Goal: Task Accomplishment & Management: Complete application form

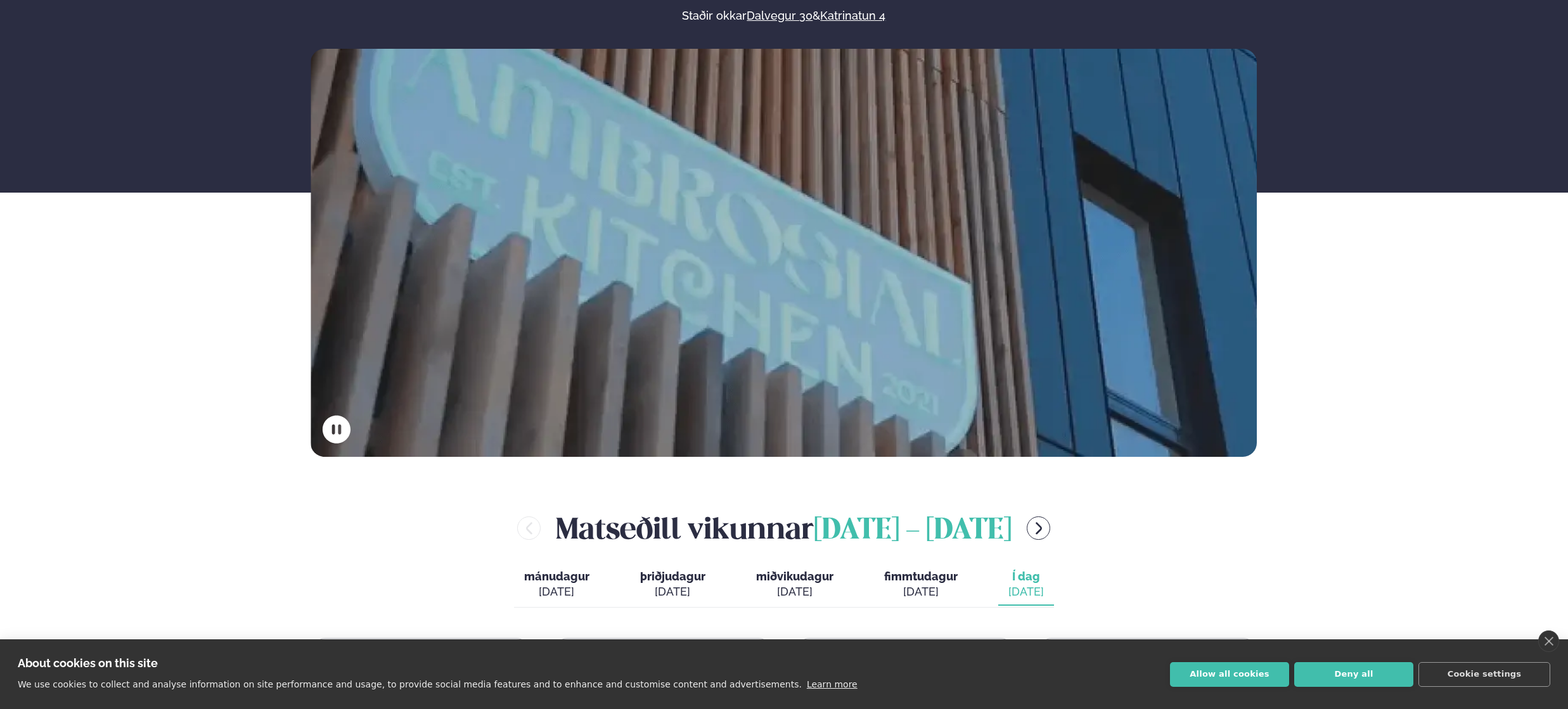
scroll to position [208, 0]
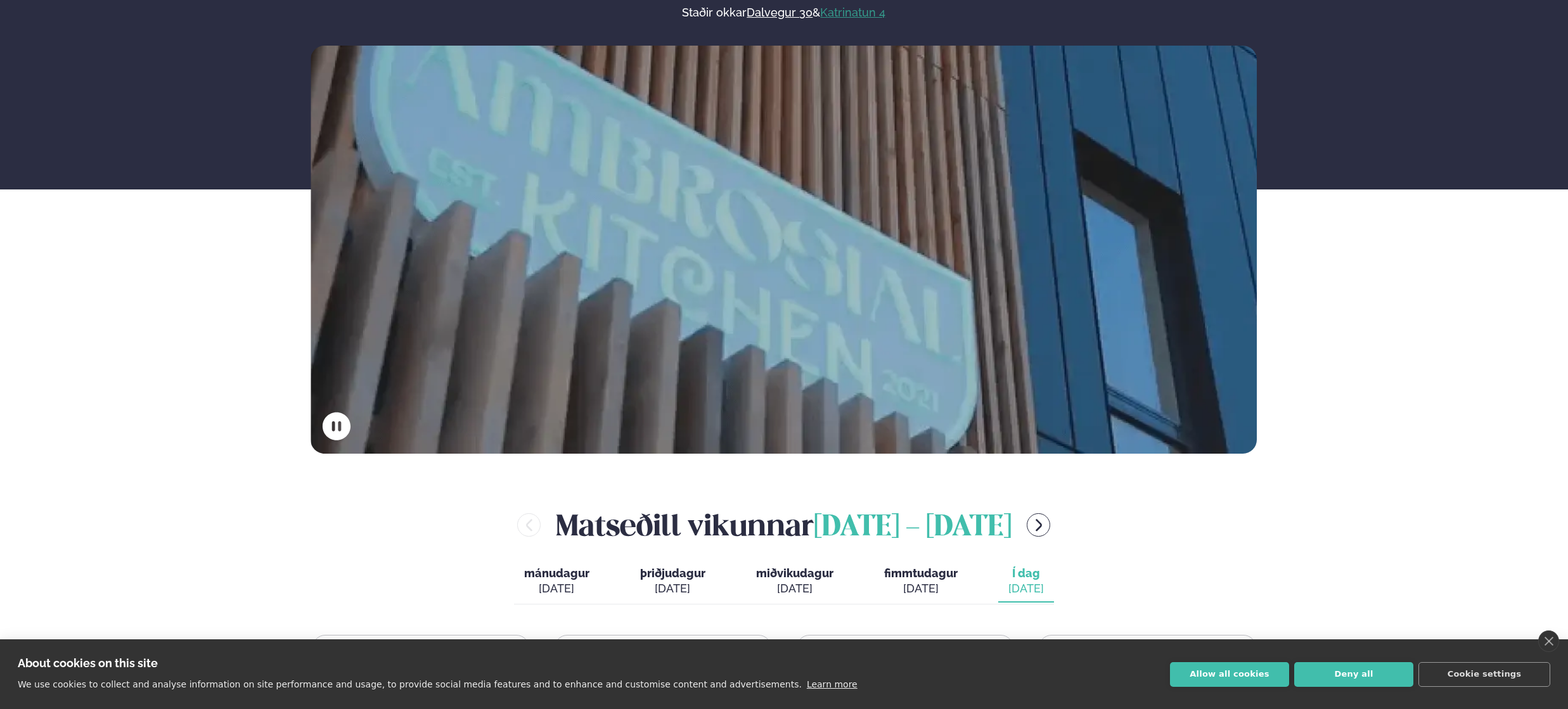
click at [845, 10] on link "Katrinatun 4" at bounding box center [853, 13] width 66 height 15
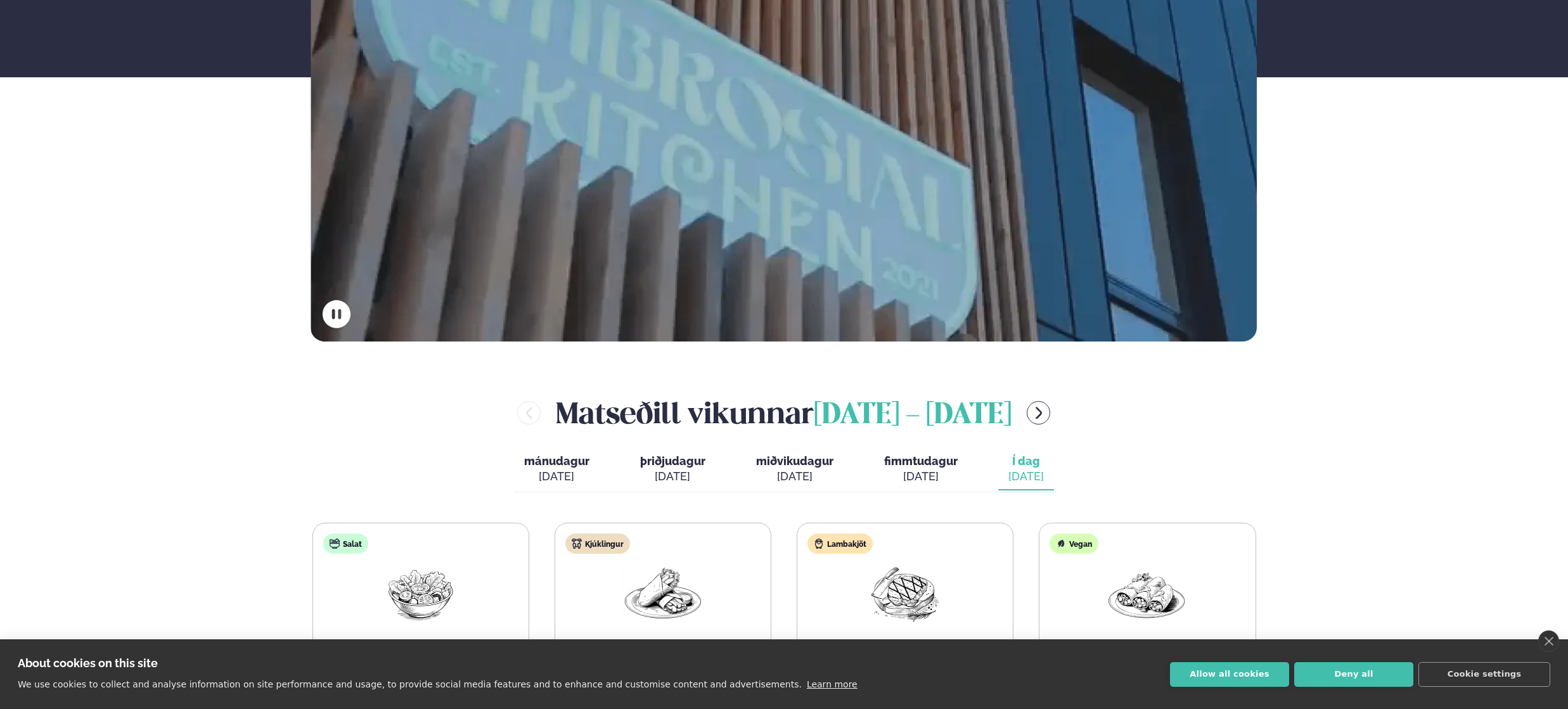
scroll to position [542, 0]
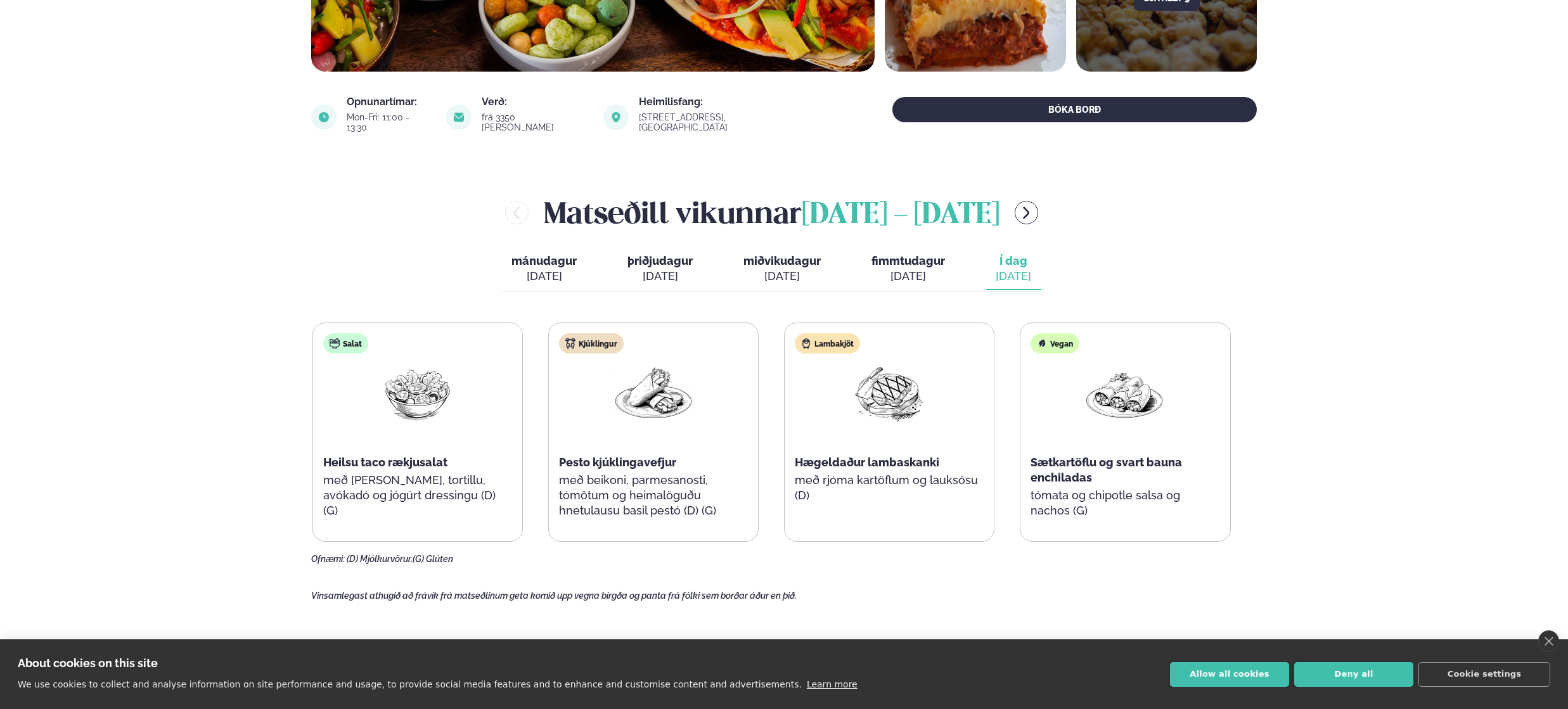
scroll to position [434, 0]
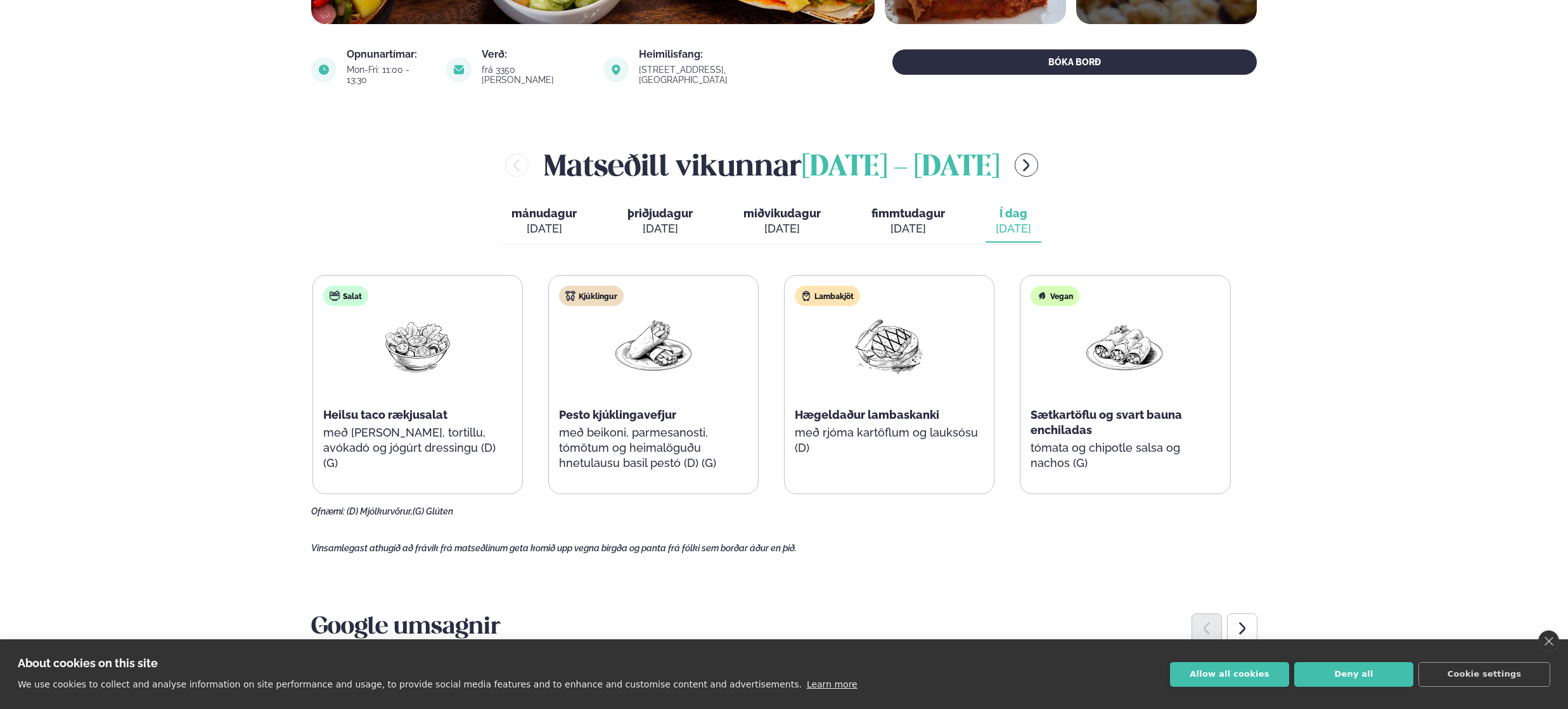
click at [997, 223] on div "[DATE]" at bounding box center [1013, 229] width 35 height 15
click at [922, 410] on span "Hægeldaður lambaskanki" at bounding box center [867, 415] width 145 height 14
click at [884, 344] on img at bounding box center [889, 345] width 81 height 59
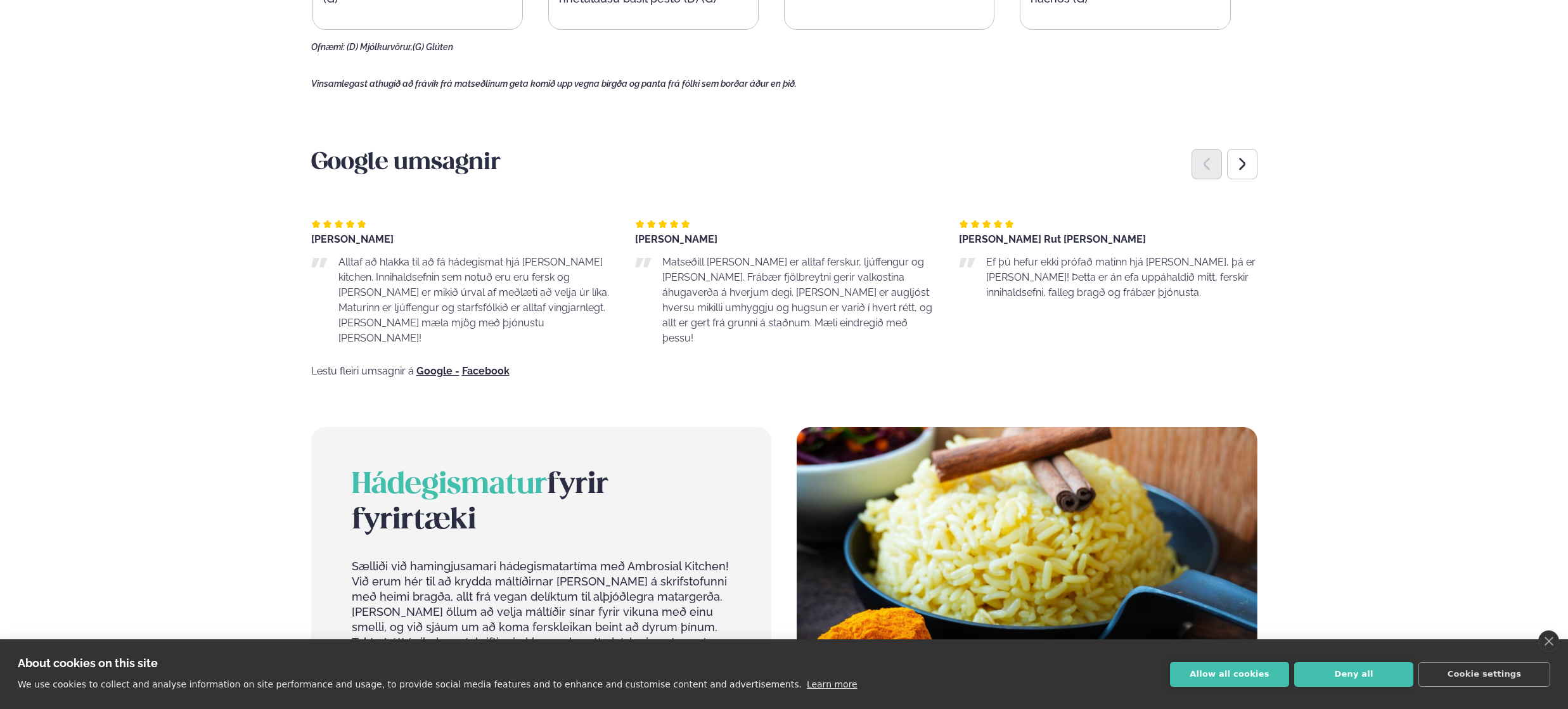
scroll to position [955, 0]
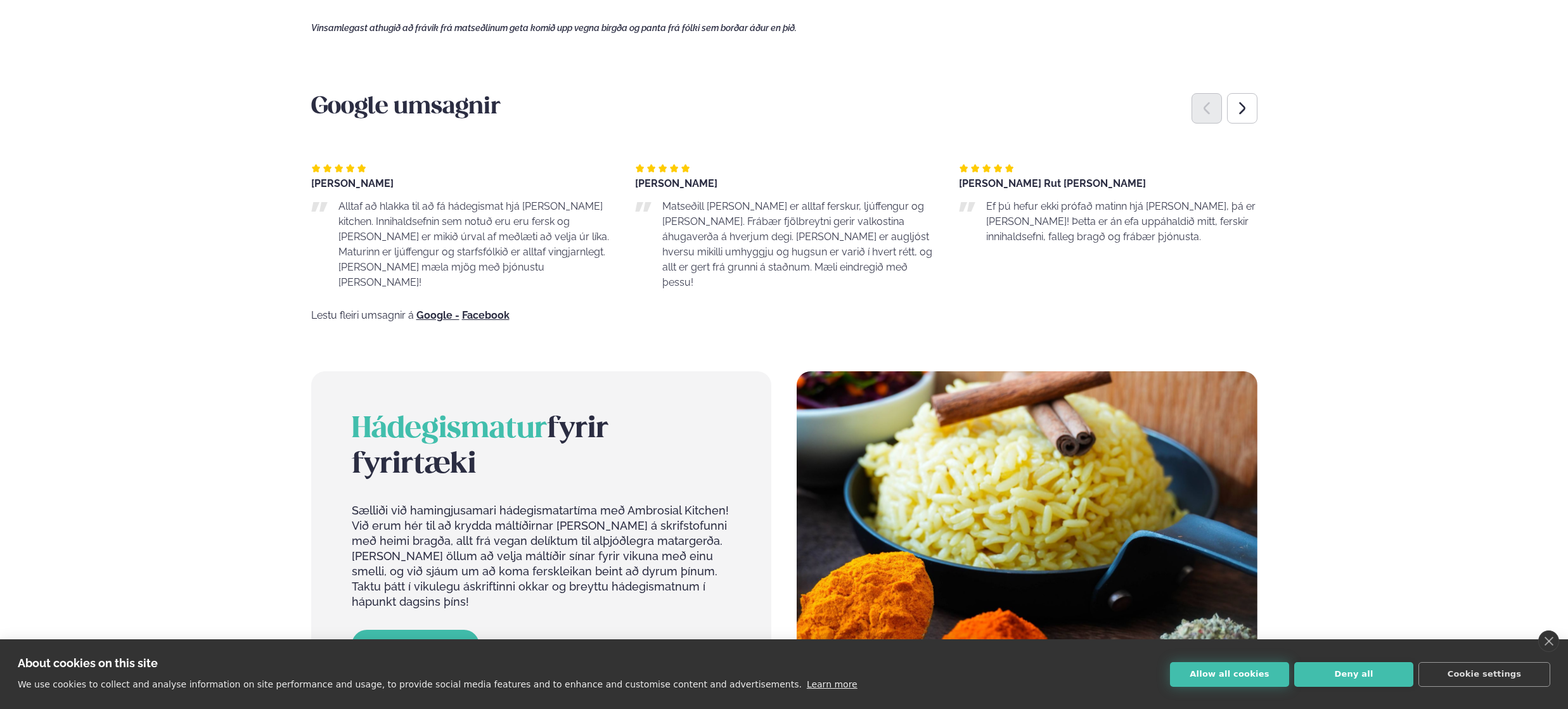
click at [1244, 677] on button "Allow all cookies" at bounding box center [1230, 674] width 119 height 25
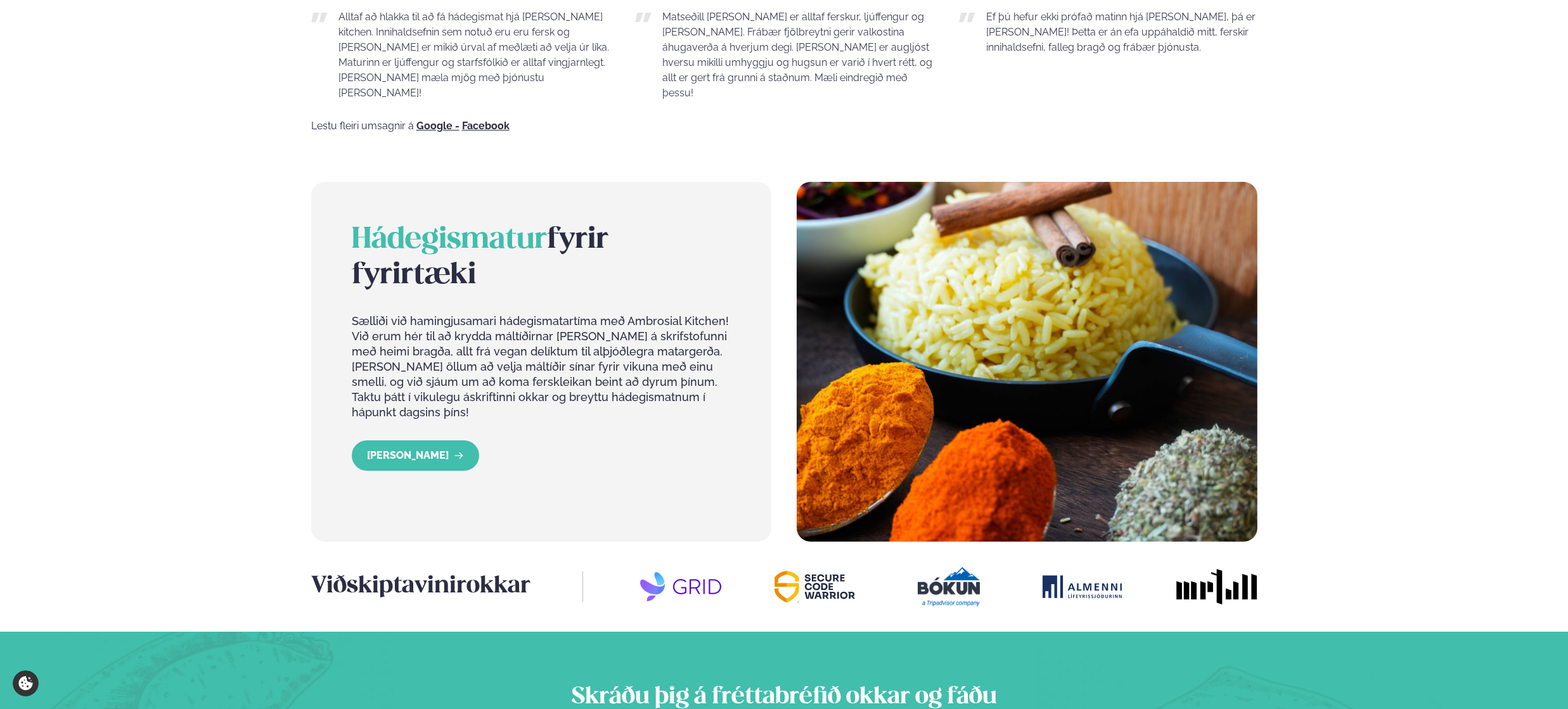
scroll to position [1278, 0]
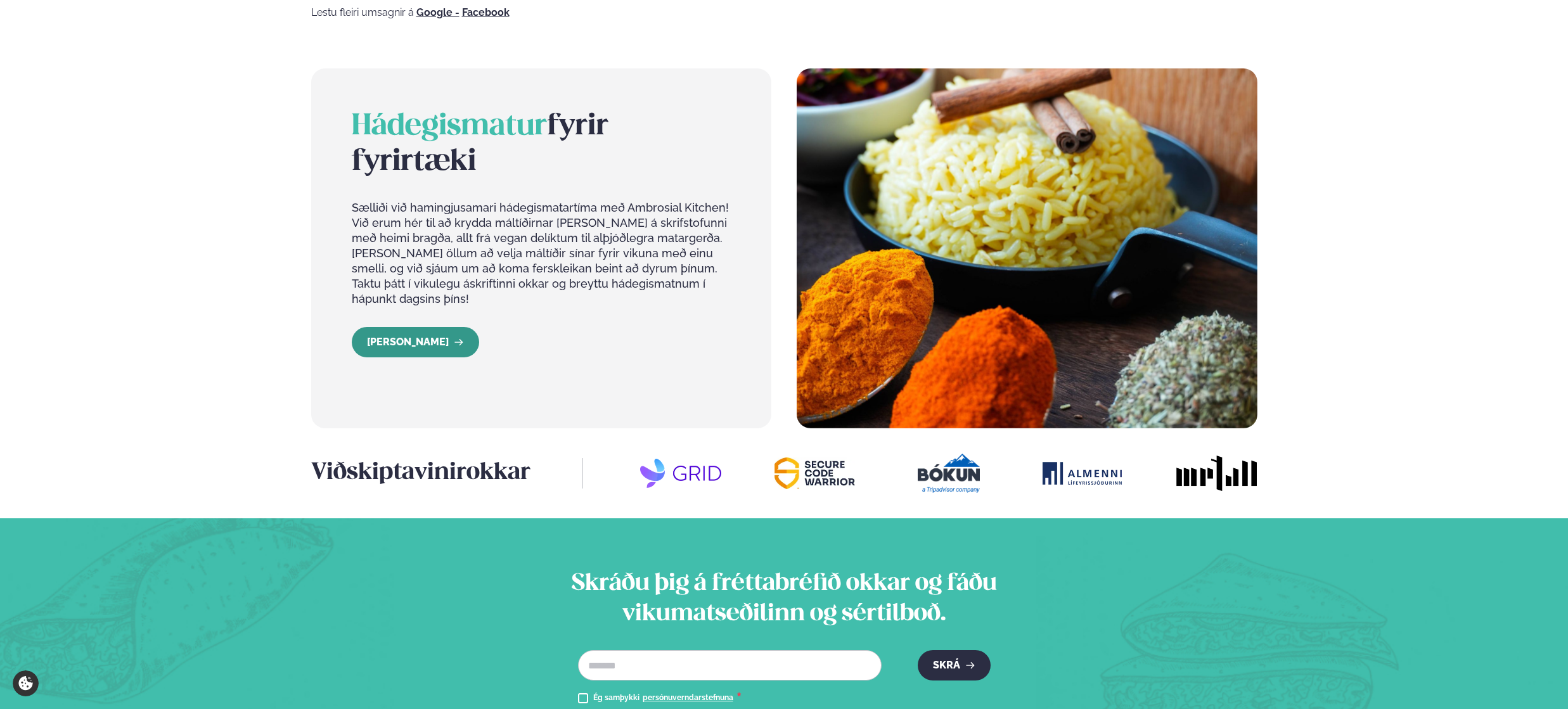
click at [423, 327] on link "[PERSON_NAME]" at bounding box center [415, 342] width 127 height 30
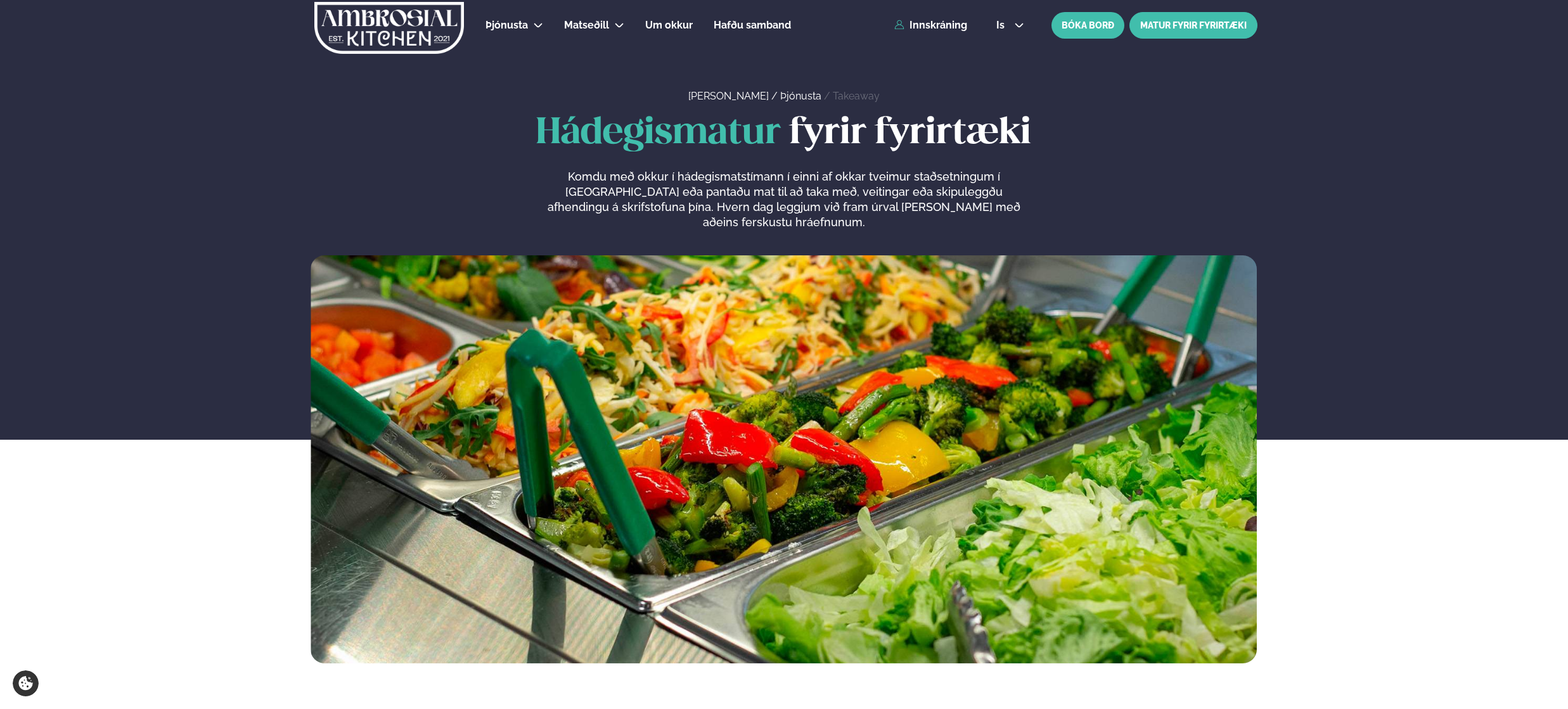
click at [1170, 33] on link "MATUR FYRIR FYRIRTÆKI" at bounding box center [1194, 25] width 128 height 26
click at [1198, 26] on link "MATUR FYRIR FYRIRTÆKI" at bounding box center [1194, 25] width 128 height 26
drag, startPoint x: 956, startPoint y: 31, endPoint x: 747, endPoint y: 20, distance: 209.3
click at [832, 29] on div "Þjónusta Hádegismatur fyrir fyrirtæki Fyrirtækja veitingar Einkapartý Matseðill…" at bounding box center [784, 25] width 1023 height 51
click at [735, 23] on span "Hafðu samband" at bounding box center [752, 25] width 78 height 12
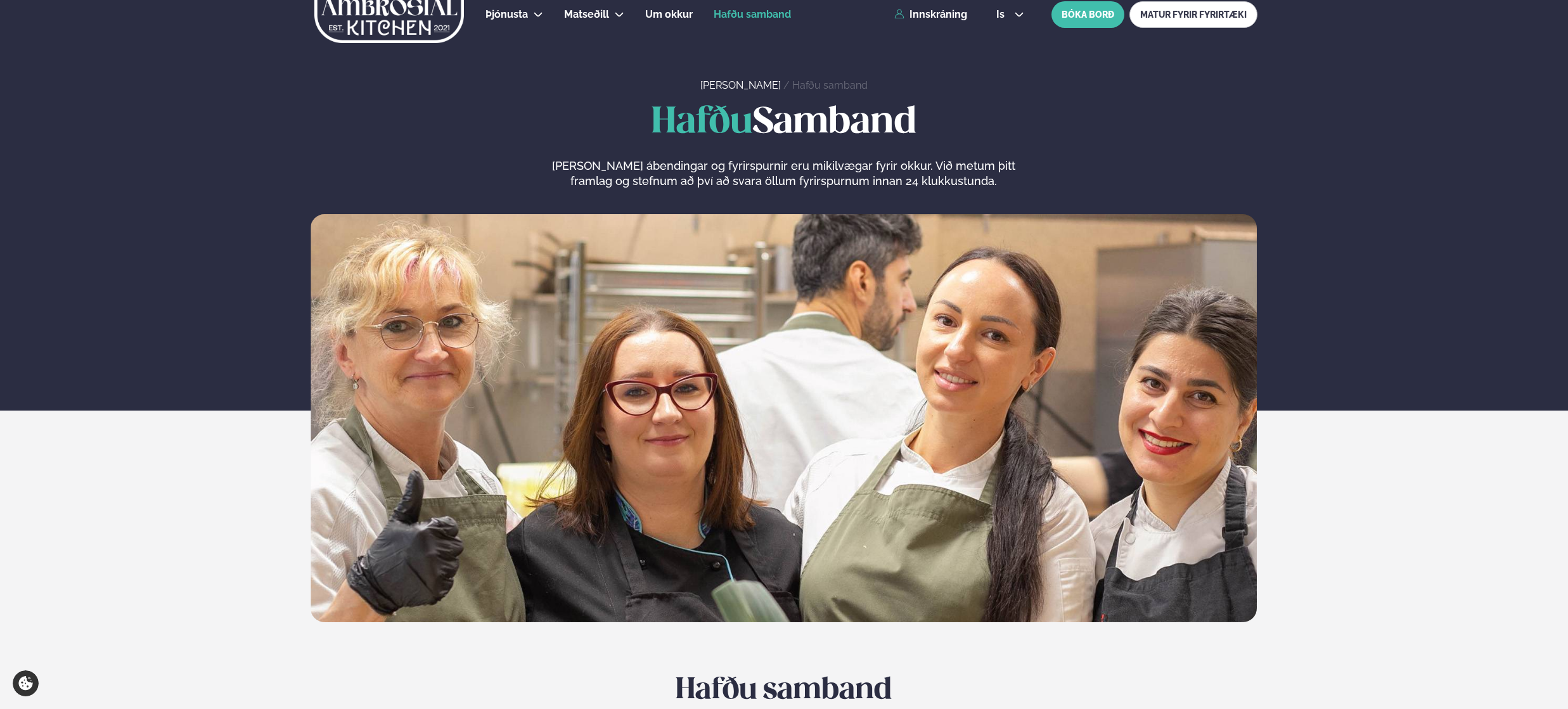
scroll to position [269, 0]
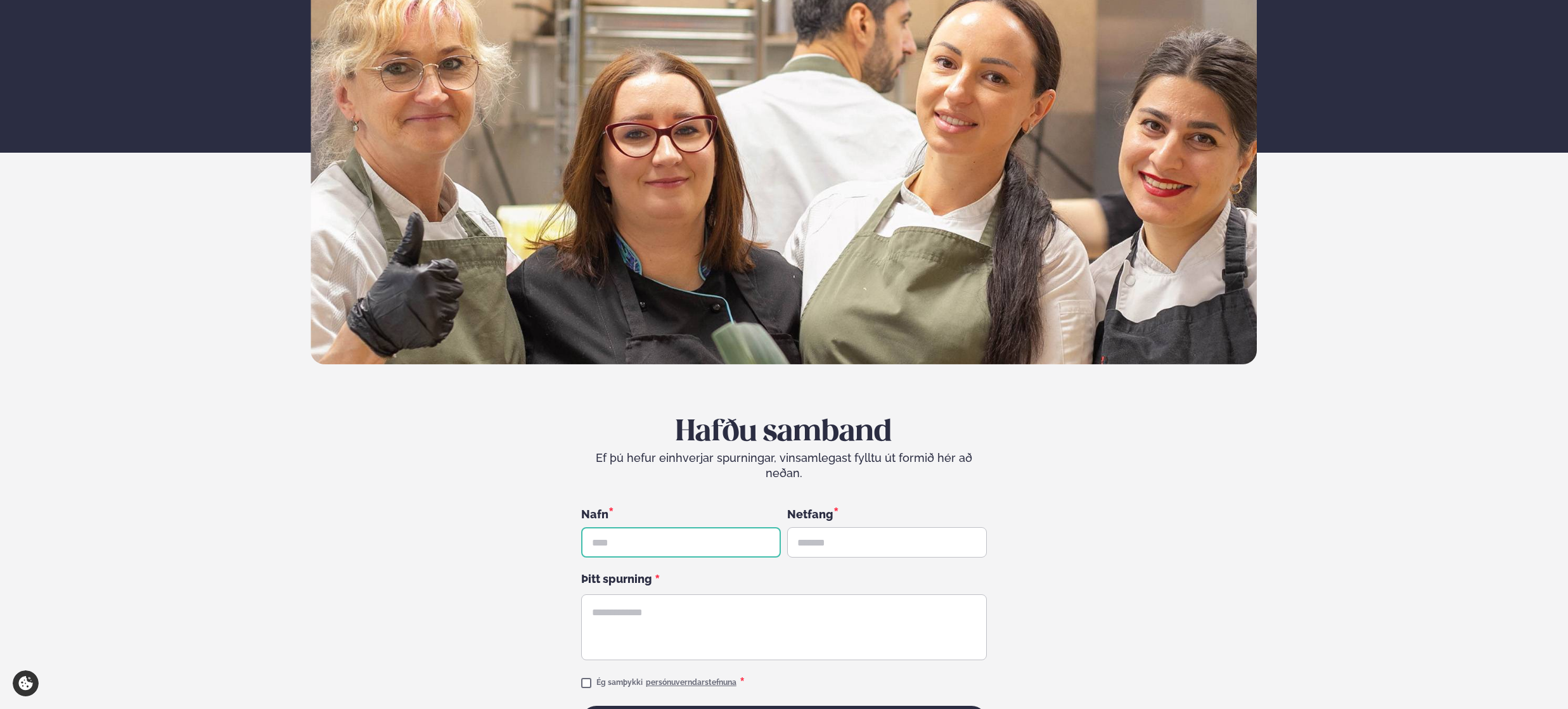
click at [691, 527] on input "text" at bounding box center [681, 542] width 200 height 30
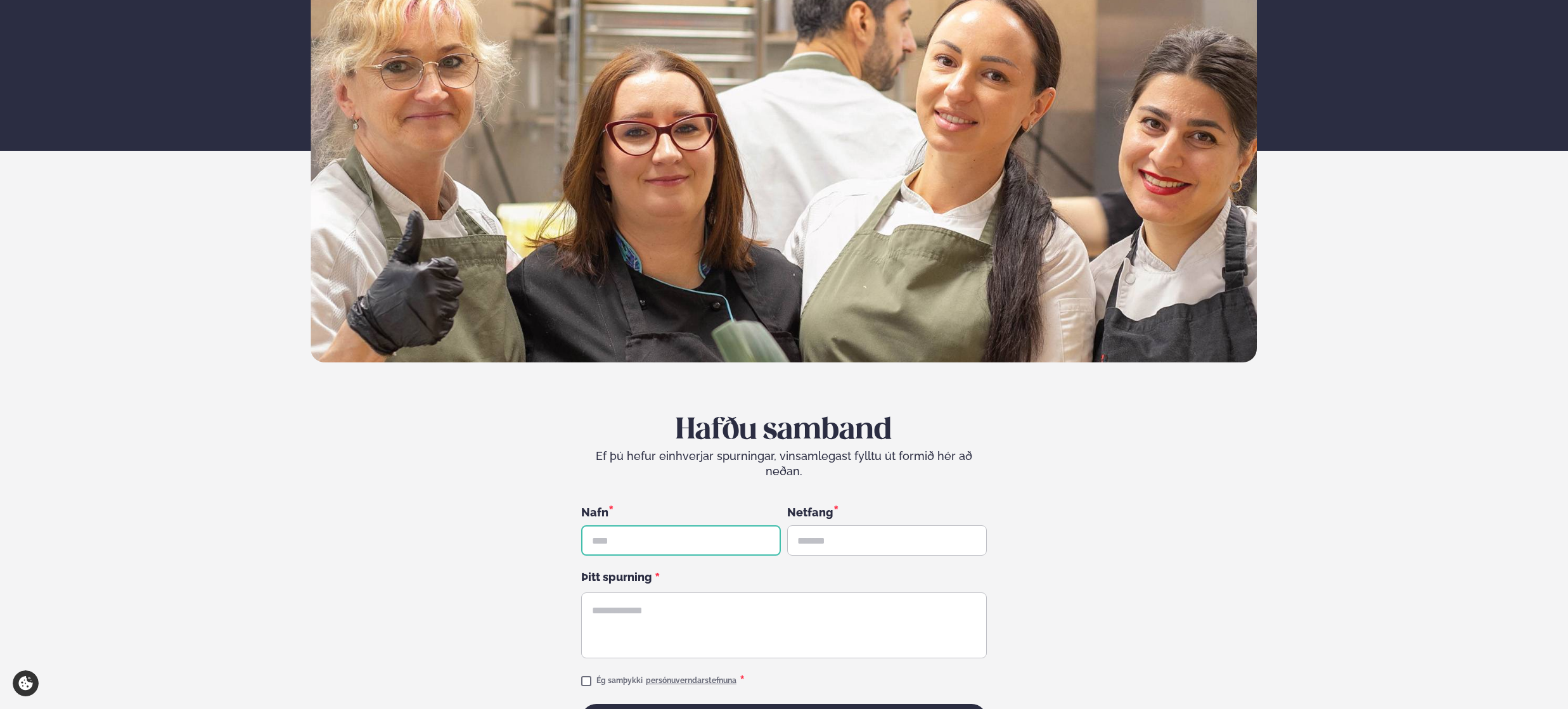
scroll to position [272, 0]
click at [693, 526] on input "text" at bounding box center [681, 540] width 200 height 30
type input "**********"
click at [824, 542] on div "**********" at bounding box center [784, 618] width 406 height 231
click at [829, 528] on input "text" at bounding box center [887, 540] width 200 height 30
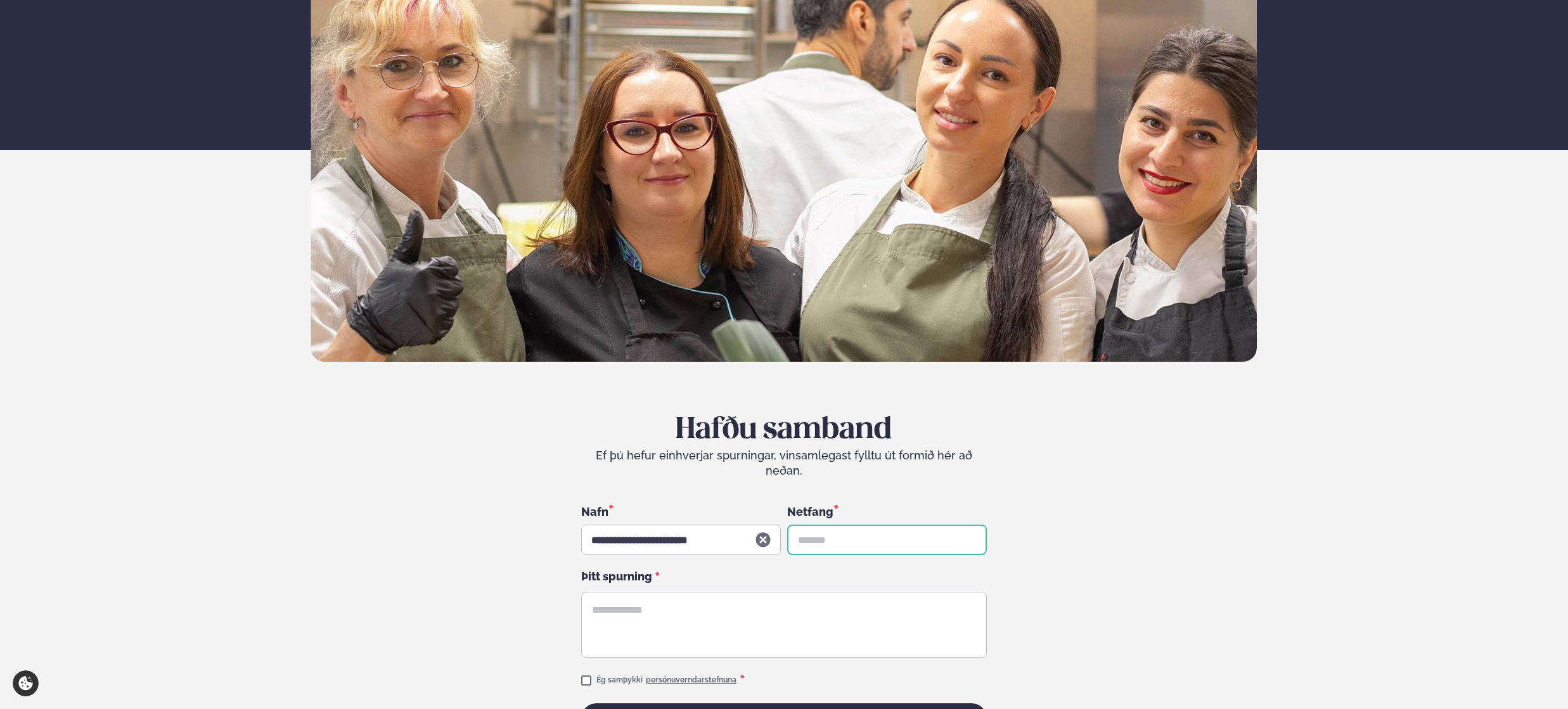
click at [916, 525] on input "text" at bounding box center [887, 540] width 200 height 30
type input "**********"
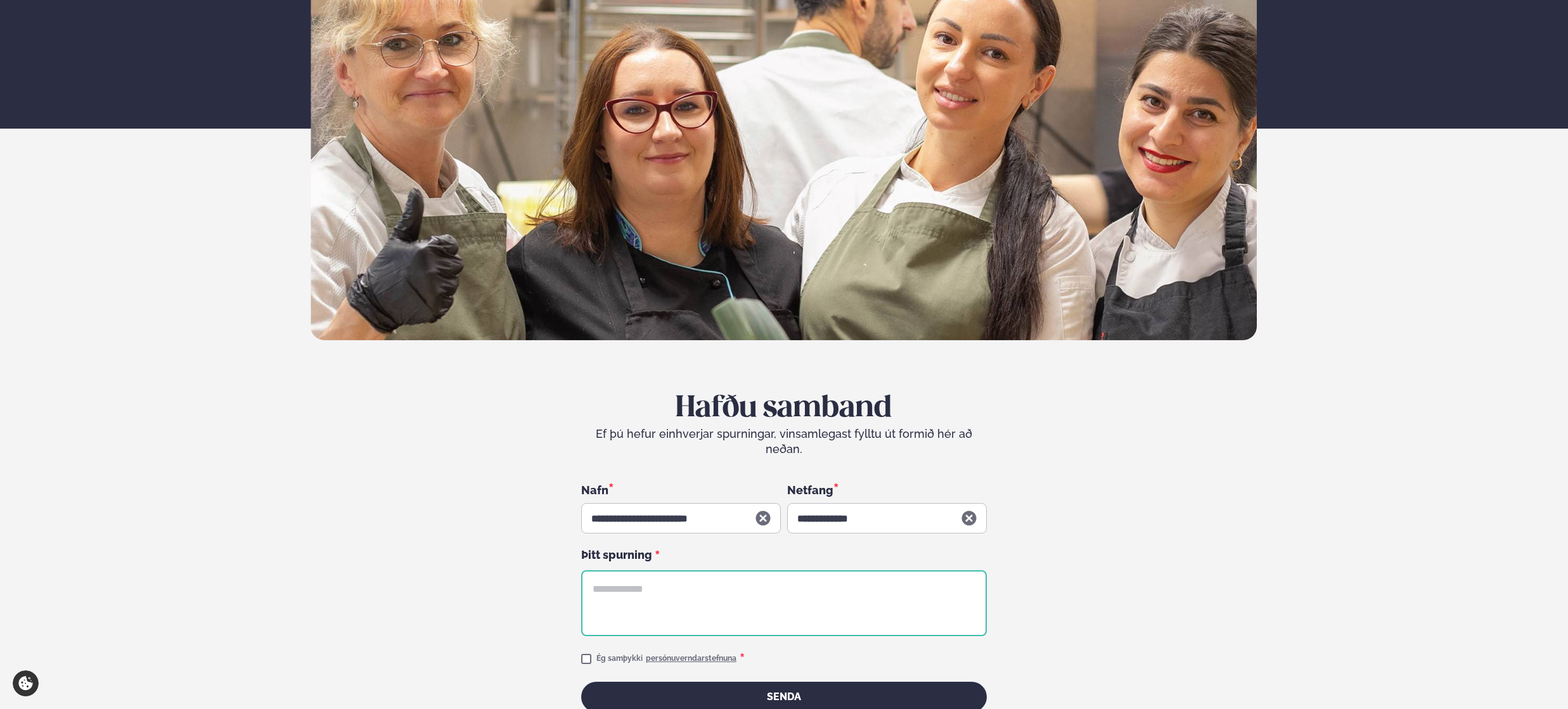
click at [888, 590] on textarea at bounding box center [784, 603] width 406 height 66
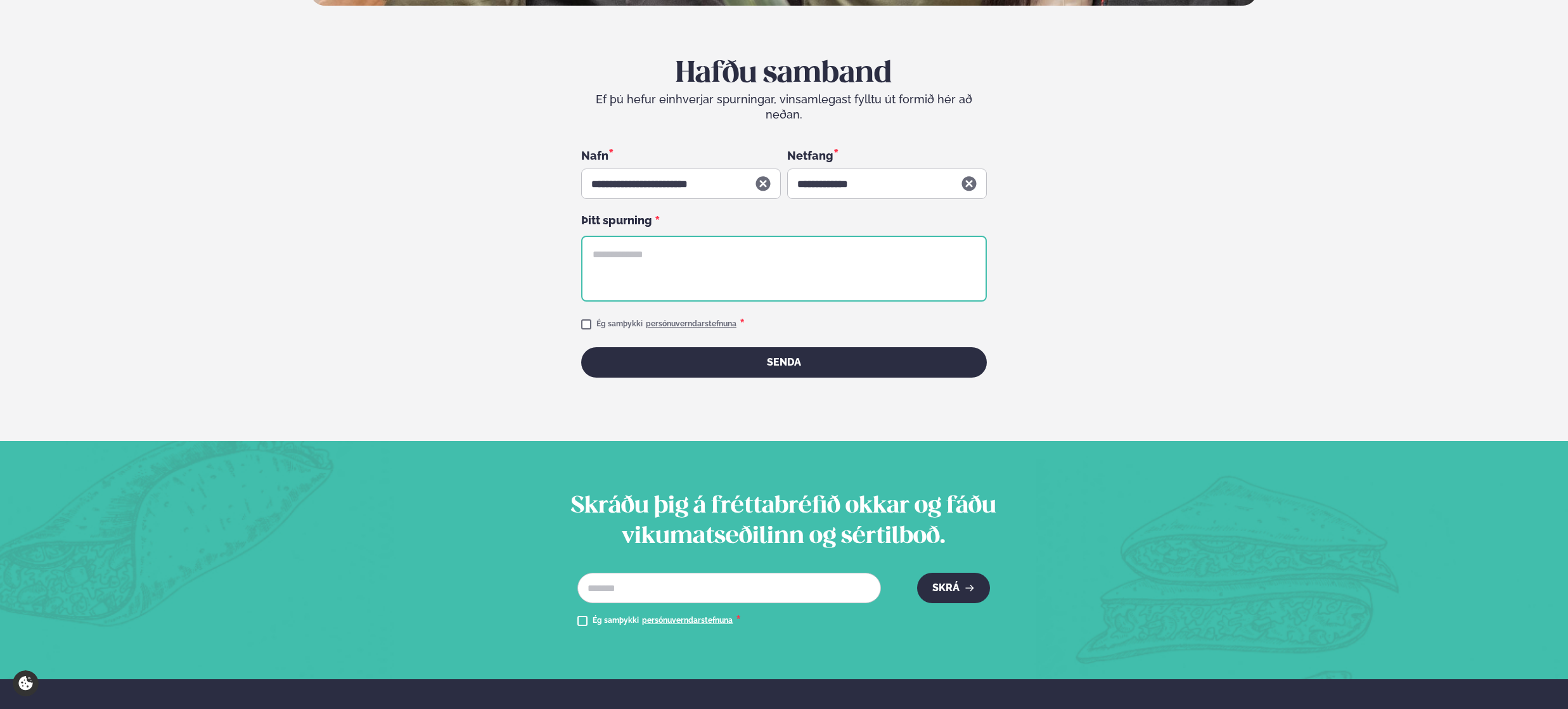
scroll to position [631, 0]
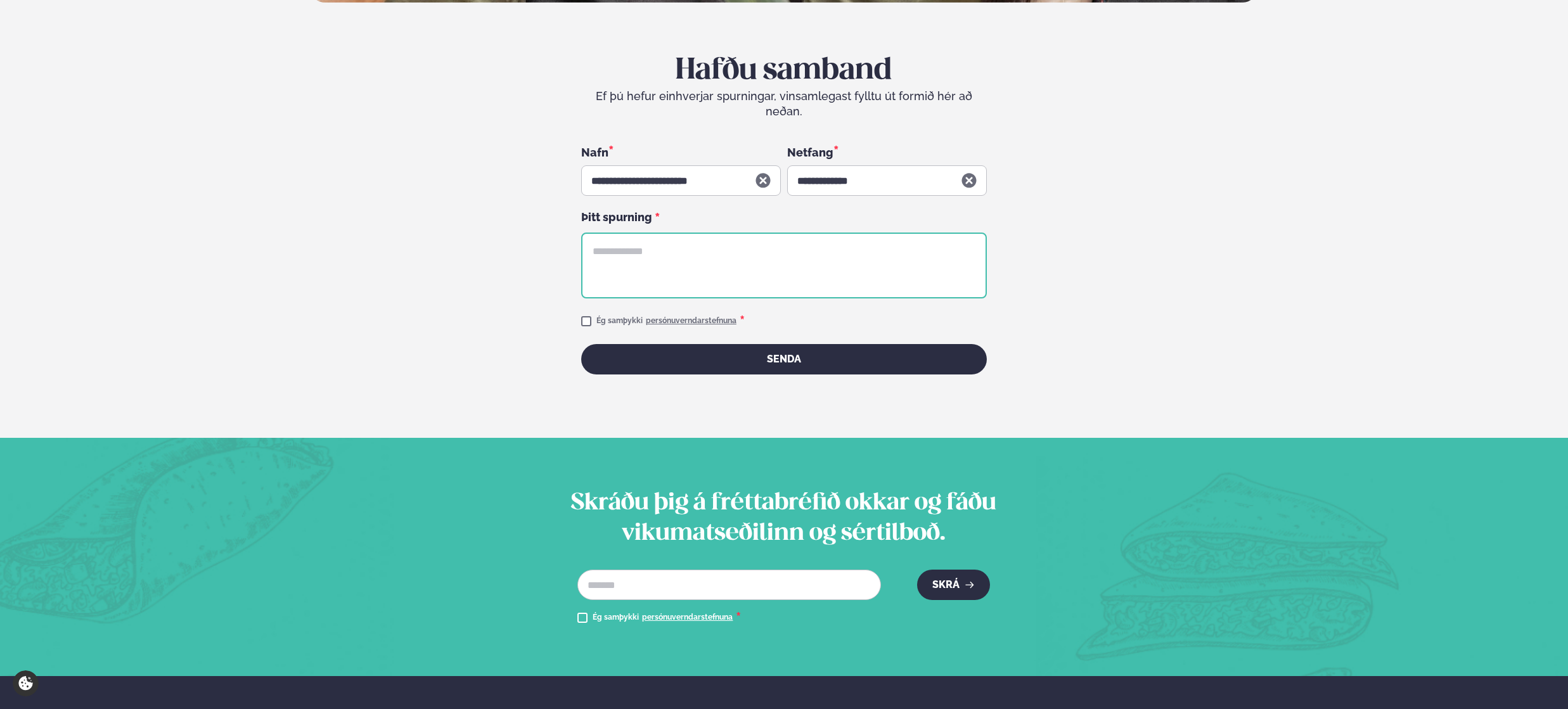
click at [821, 247] on textarea at bounding box center [784, 265] width 406 height 66
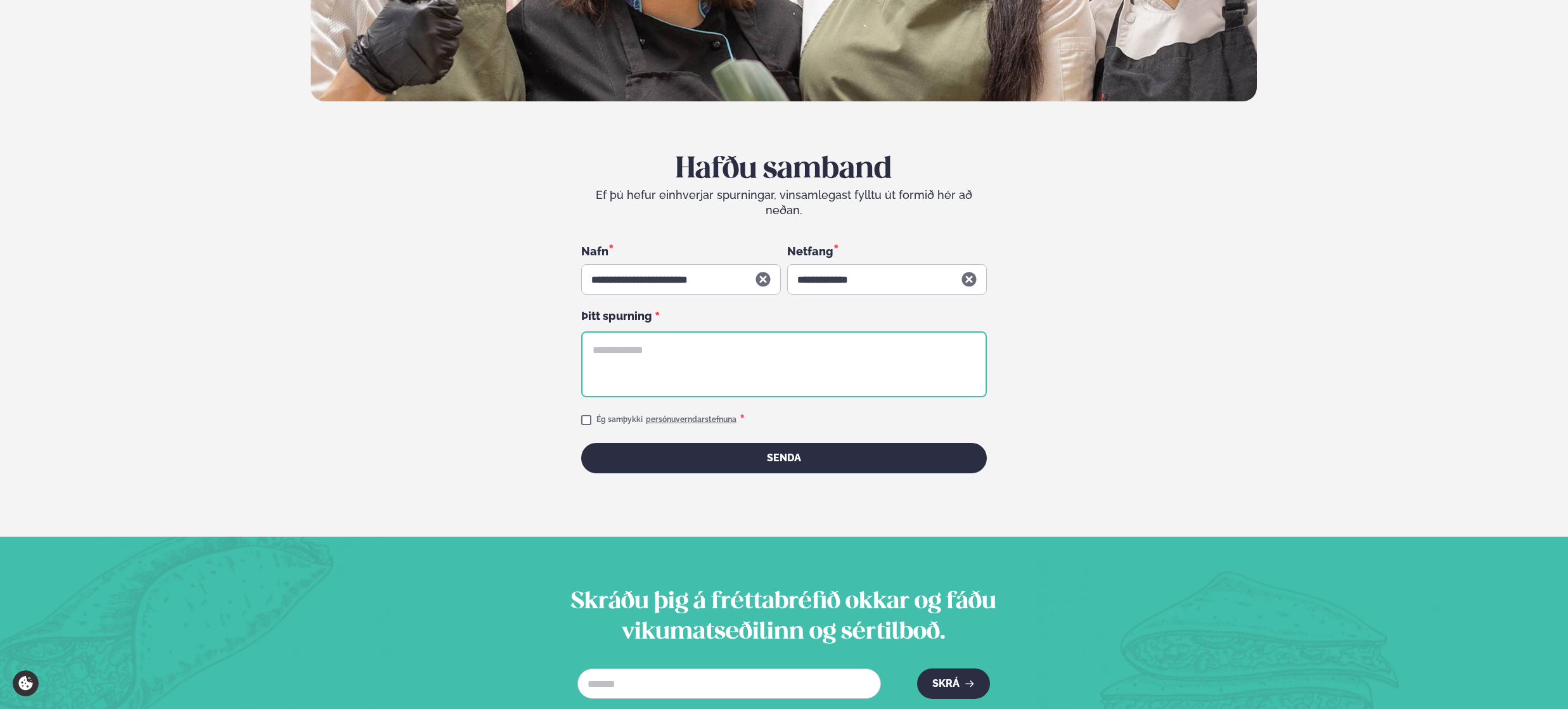
scroll to position [429, 0]
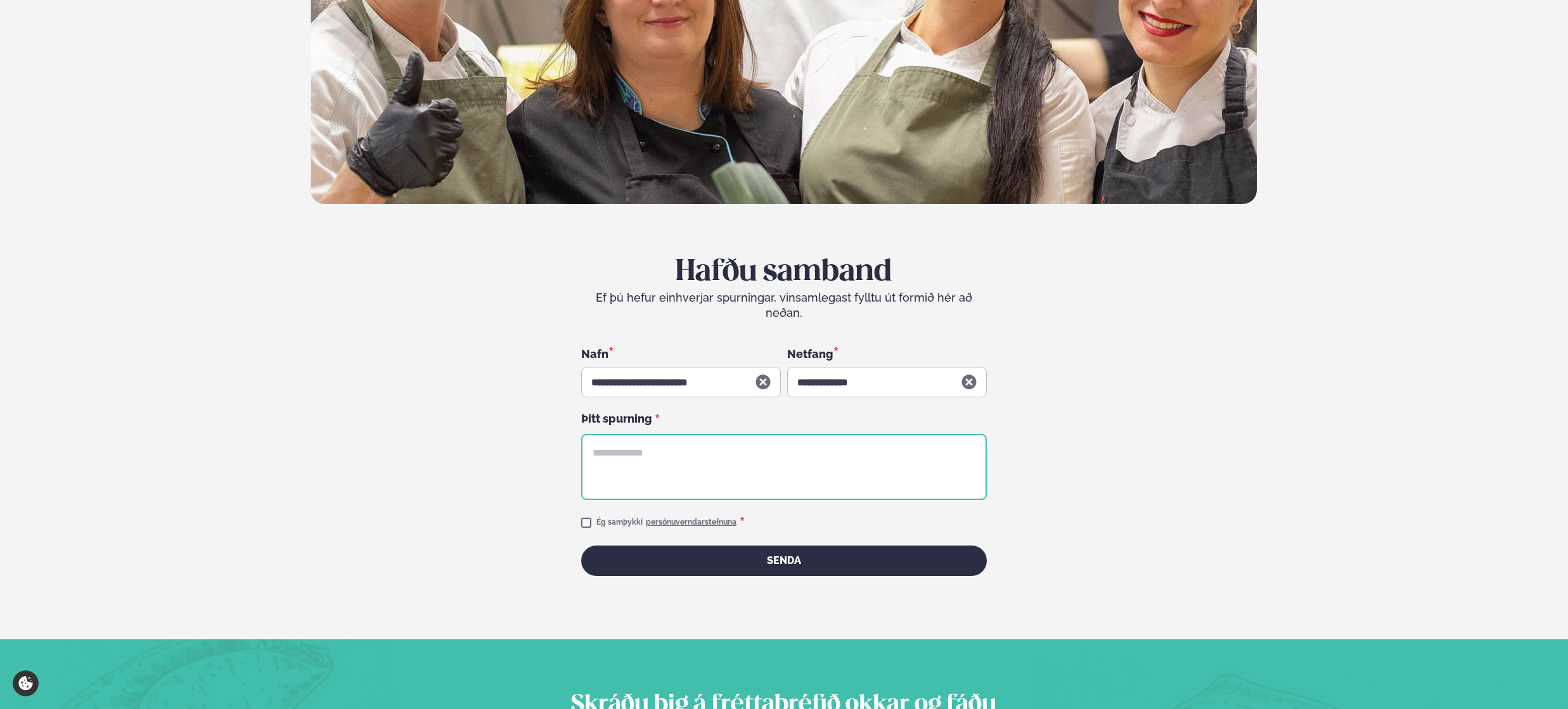
click at [873, 475] on textarea at bounding box center [784, 467] width 406 height 66
click at [880, 467] on textarea at bounding box center [784, 467] width 406 height 66
click at [833, 438] on textarea "**********" at bounding box center [784, 467] width 406 height 66
type textarea "**********"
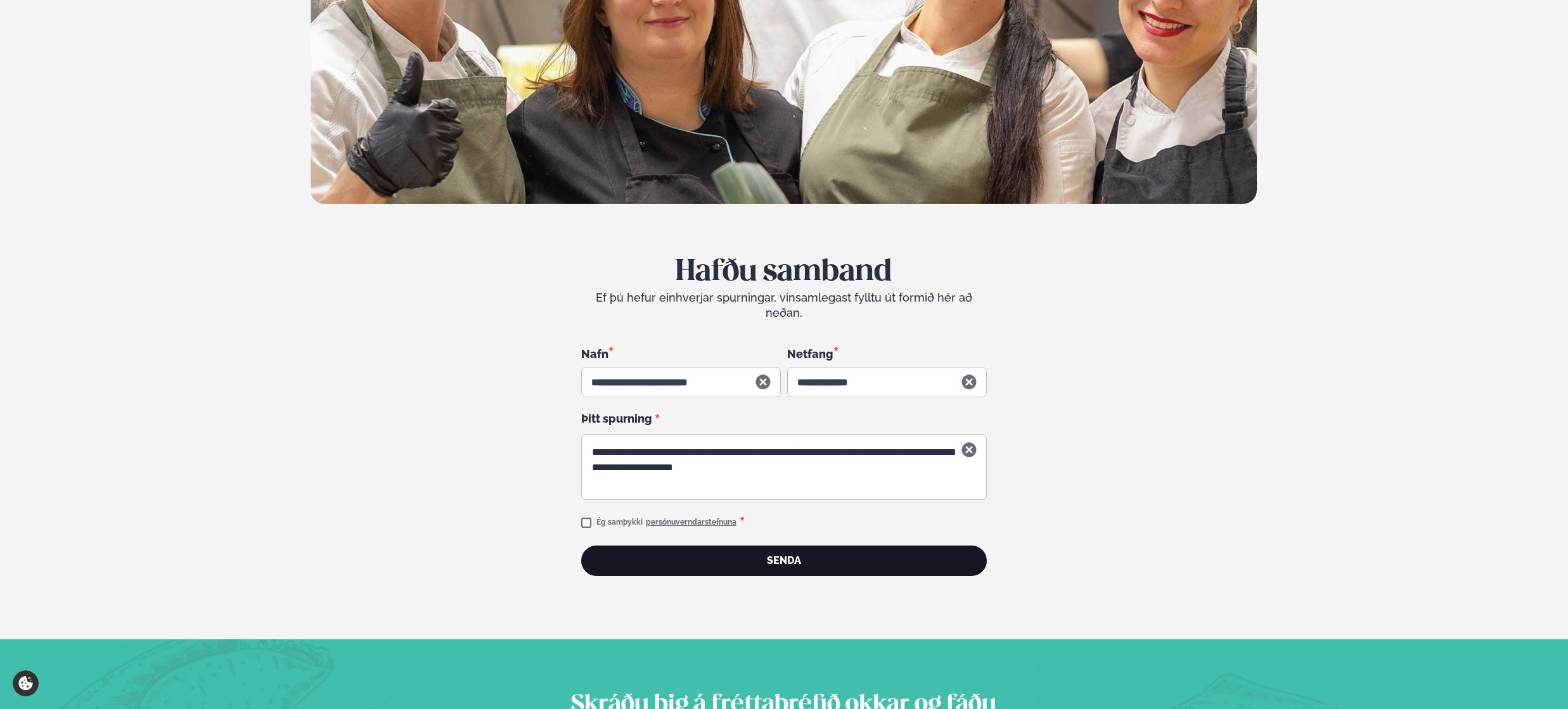
click at [820, 546] on button "Senda" at bounding box center [784, 561] width 406 height 30
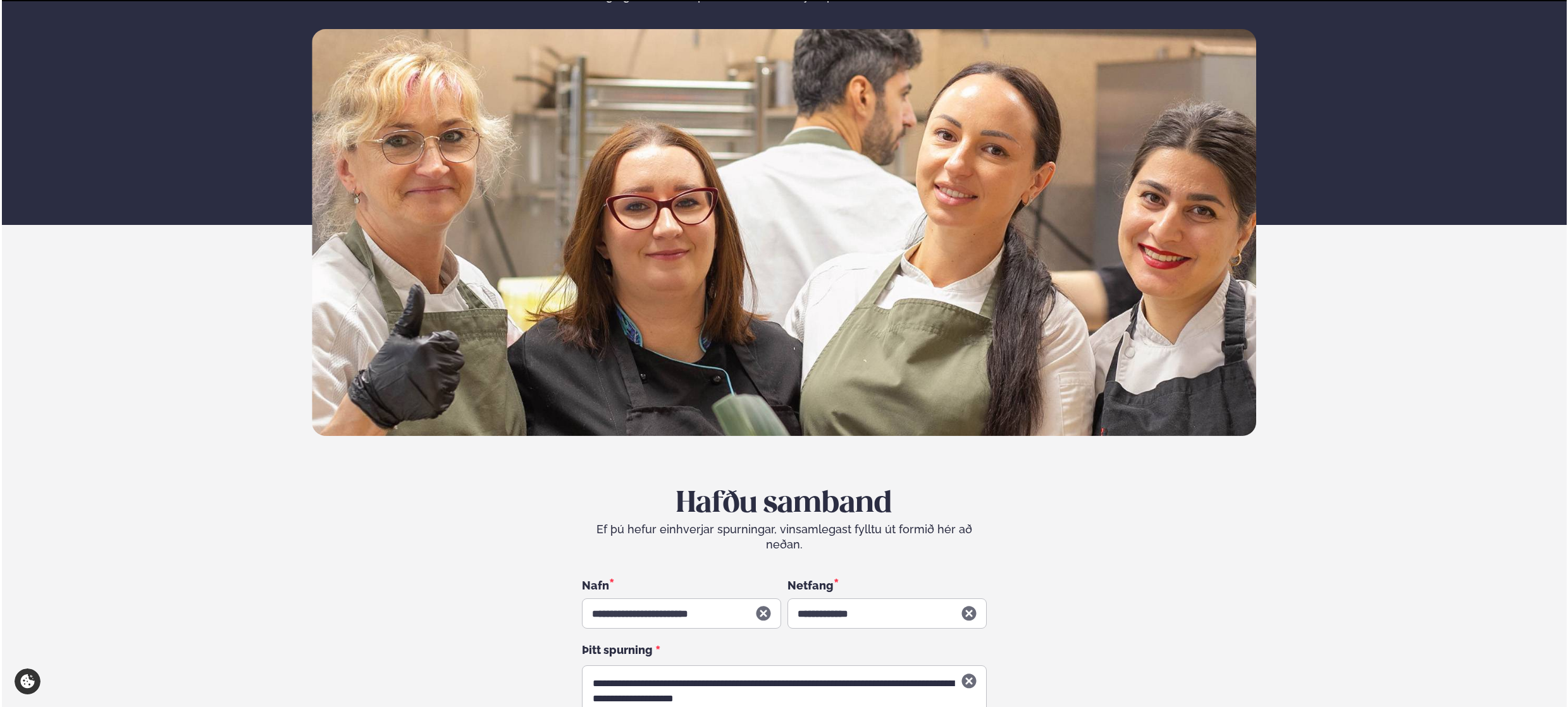
scroll to position [0, 0]
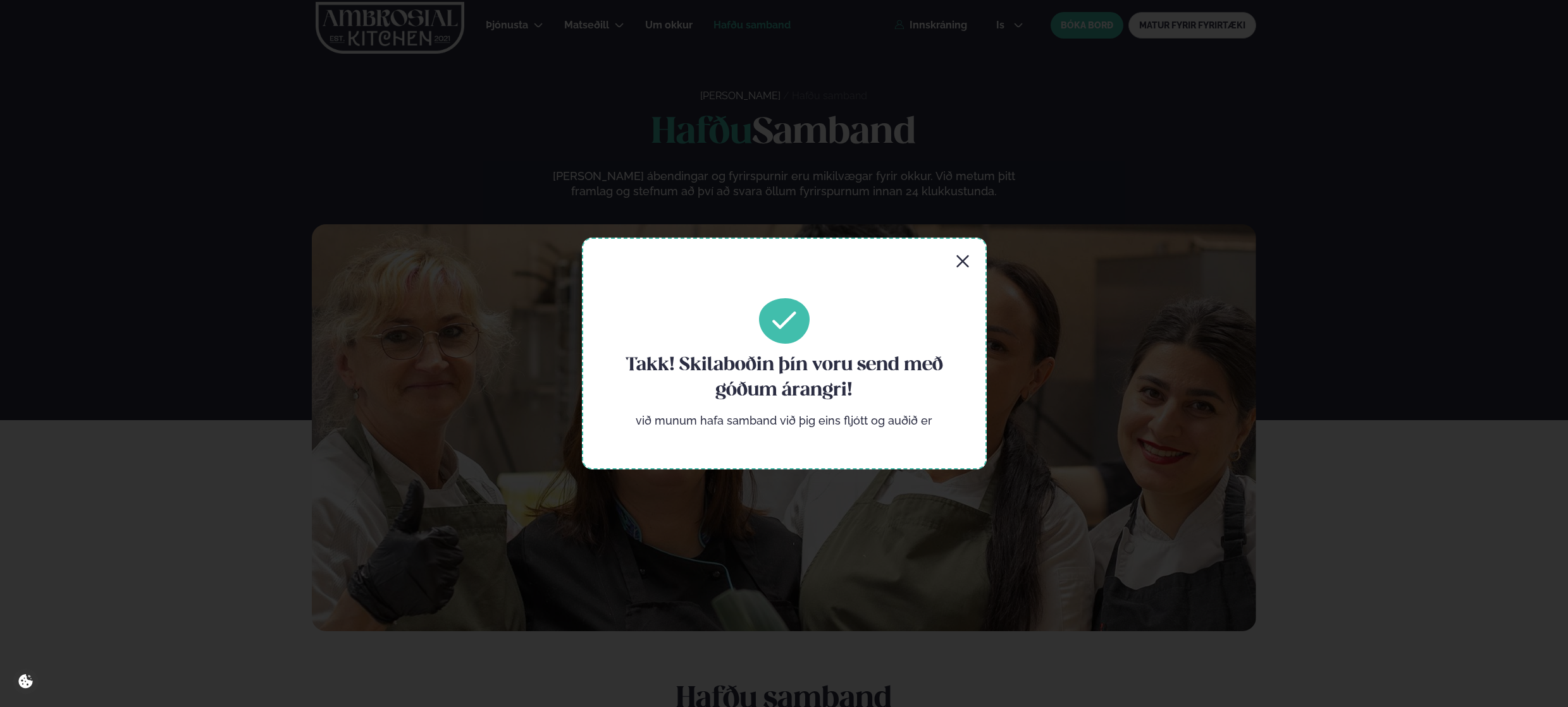
click at [961, 262] on icon "button" at bounding box center [962, 261] width 12 height 12
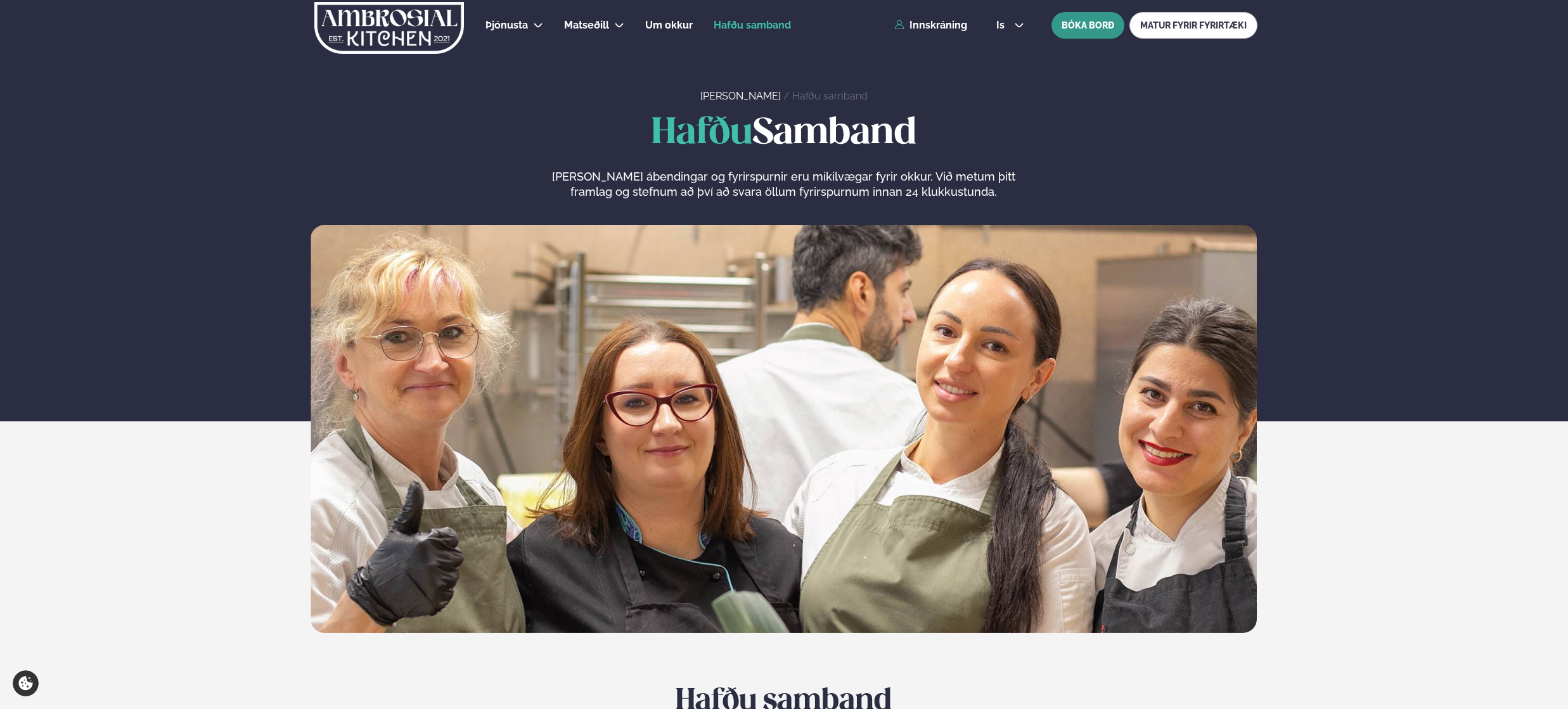
click at [1083, 23] on button "BÓKA BORÐ" at bounding box center [1088, 25] width 73 height 26
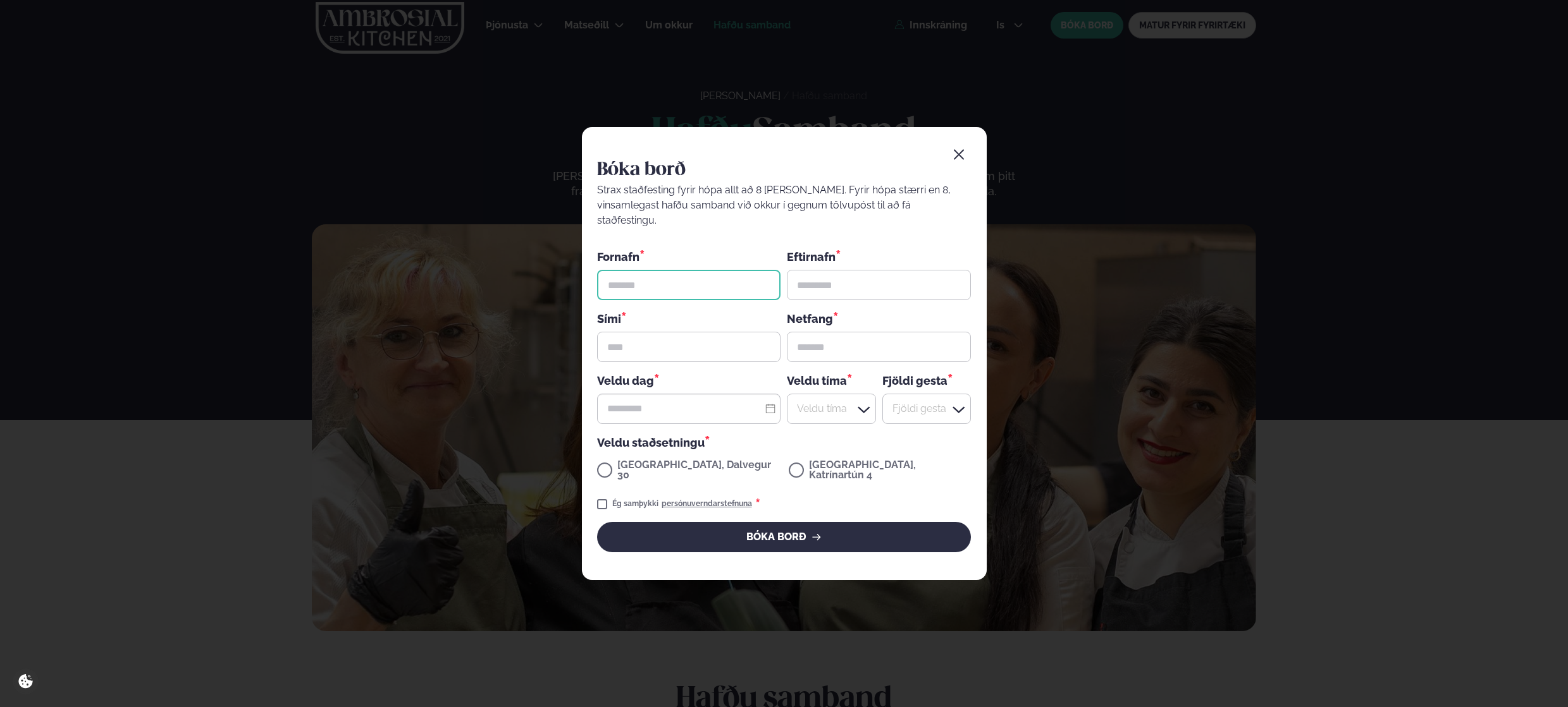
click at [684, 272] on input "text" at bounding box center [688, 285] width 184 height 30
type input "*****"
type input "**********"
click at [718, 342] on input "text" at bounding box center [688, 347] width 184 height 30
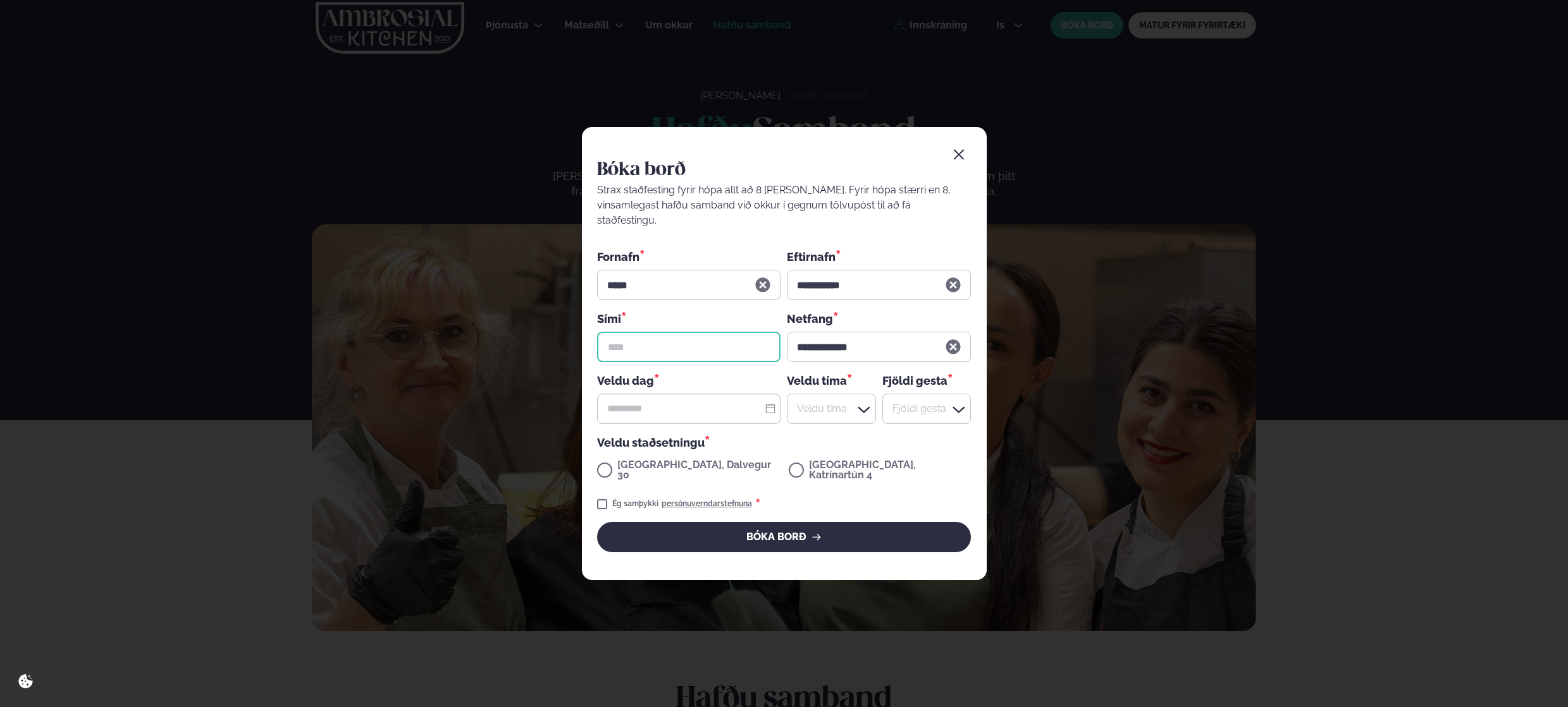
type input "*******"
click at [693, 402] on input "text" at bounding box center [688, 409] width 184 height 30
click at [700, 361] on td "26" at bounding box center [696, 356] width 20 height 20
type input "**********"
click at [848, 407] on div at bounding box center [831, 409] width 89 height 30
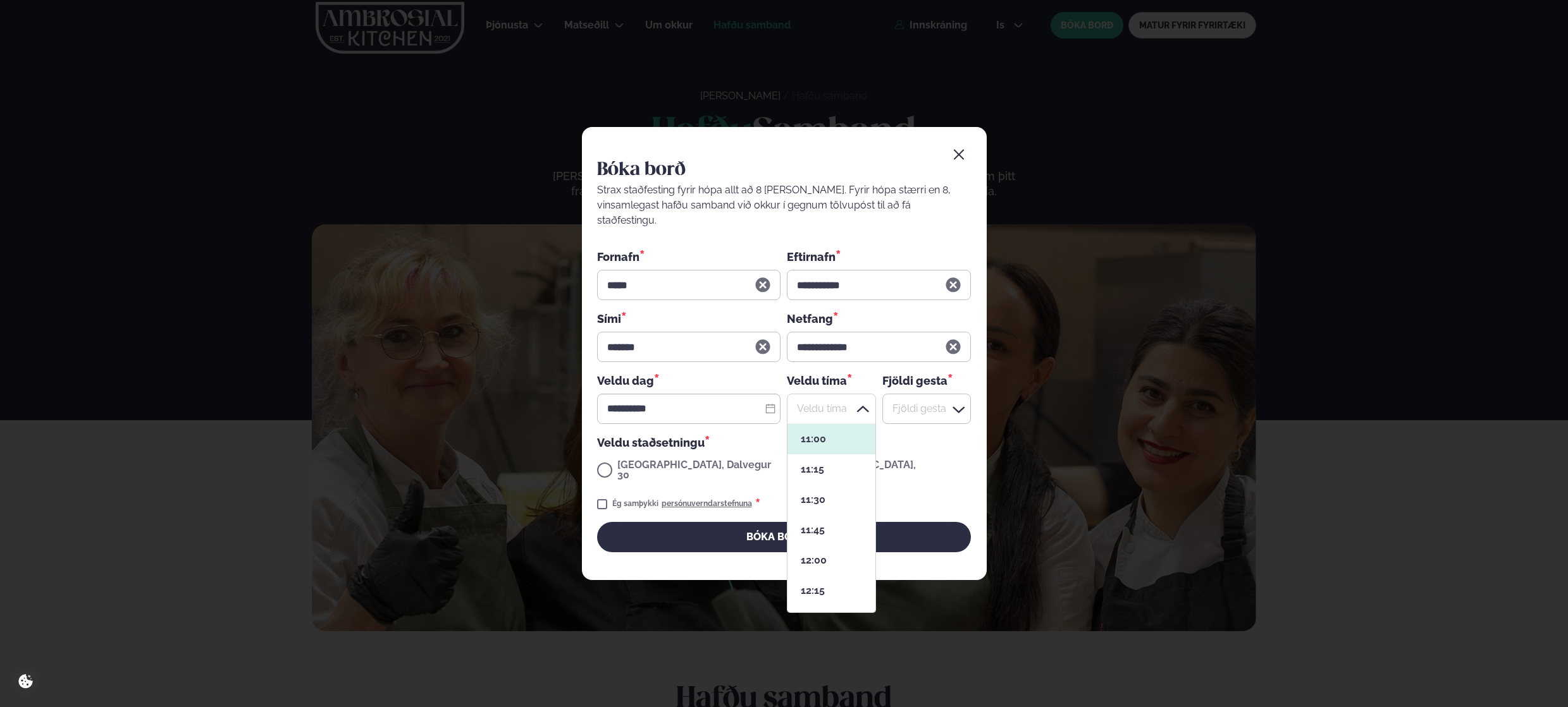
scroll to position [188, 85]
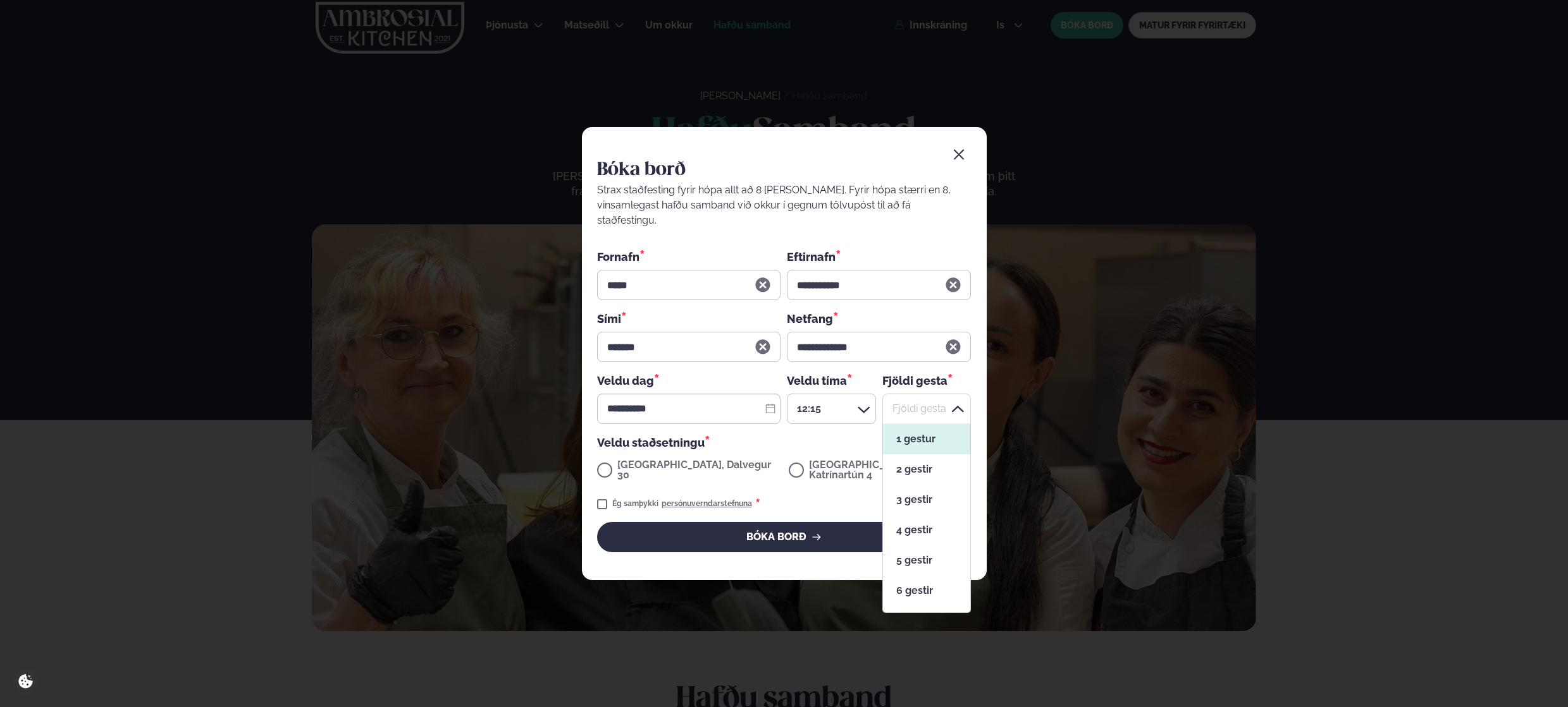
click at [944, 414] on div at bounding box center [926, 409] width 89 height 30
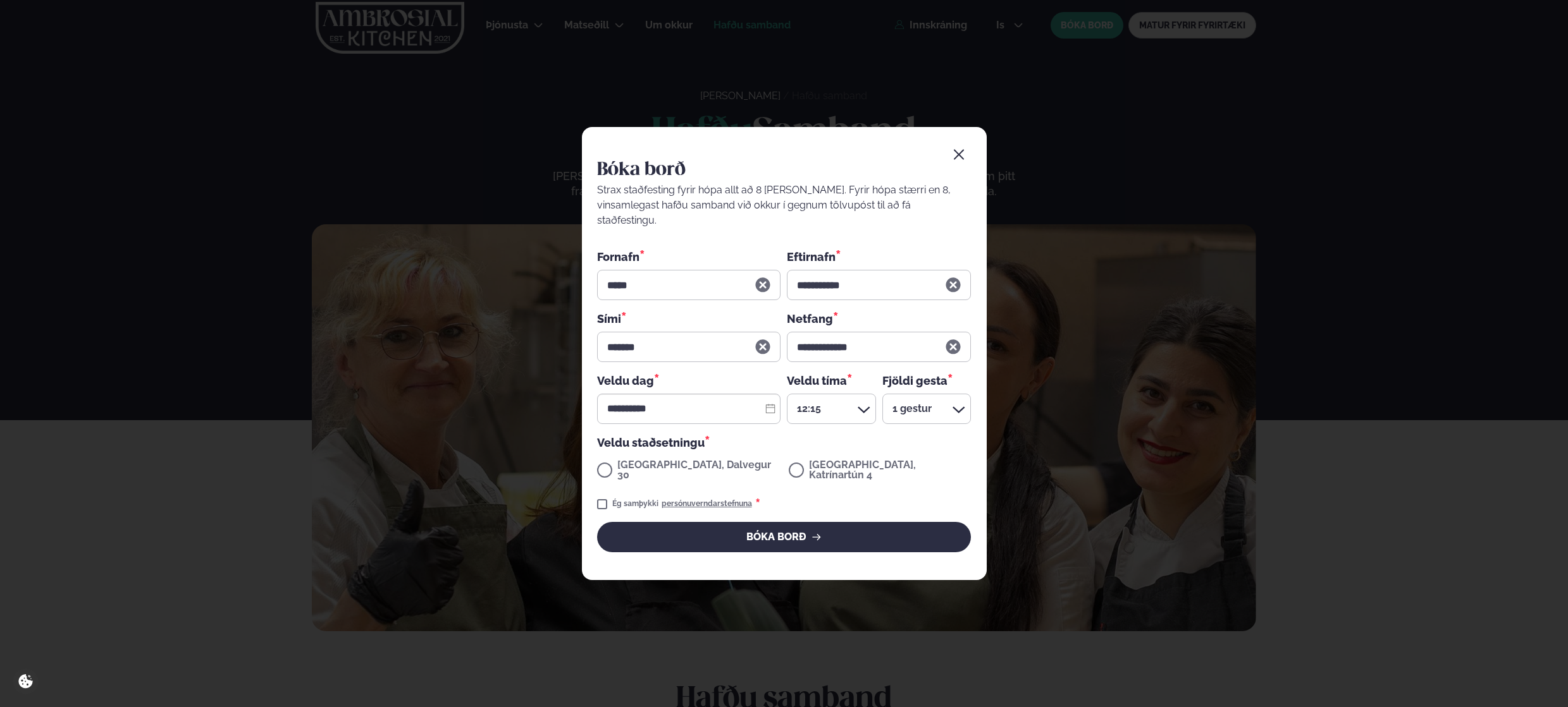
click at [789, 464] on div "[GEOGRAPHIC_DATA], Katrínartún 4" at bounding box center [880, 472] width 182 height 23
click at [789, 460] on div "[GEOGRAPHIC_DATA], Katrínartún 4" at bounding box center [880, 472] width 182 height 23
click at [789, 466] on div "[GEOGRAPHIC_DATA], Katrínartún 4" at bounding box center [880, 472] width 182 height 23
